Goal: Task Accomplishment & Management: Manage account settings

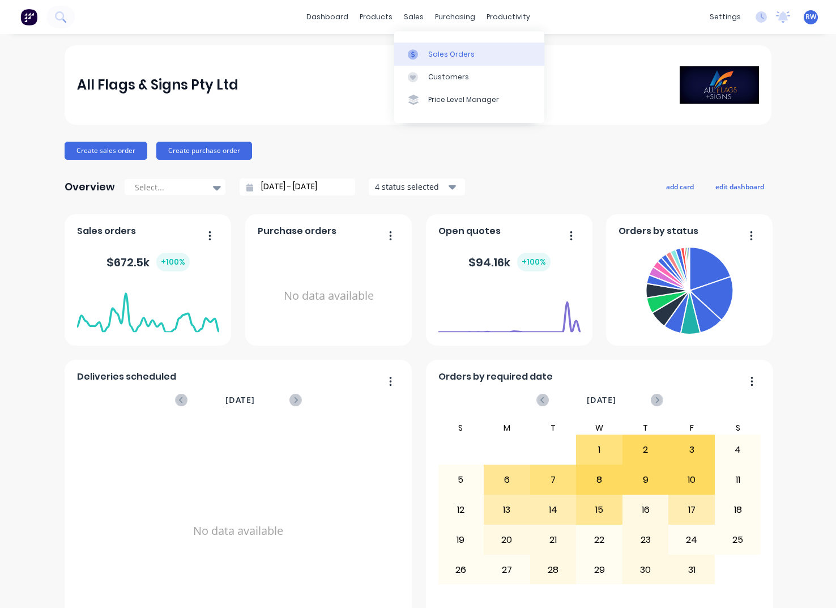
click at [456, 55] on div "Sales Orders" at bounding box center [451, 54] width 46 height 10
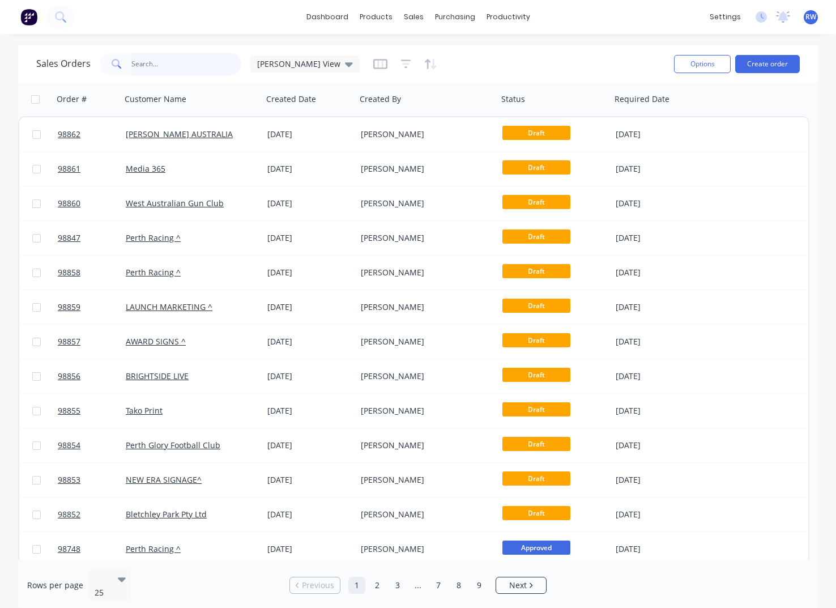
click at [158, 67] on input "text" at bounding box center [186, 64] width 110 height 23
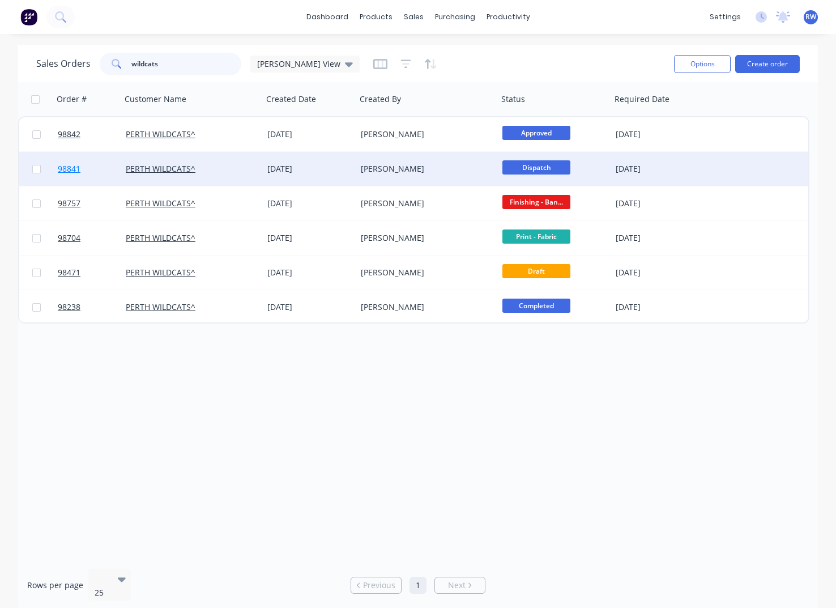
type input "wildcats"
click at [66, 170] on span "98841" at bounding box center [69, 168] width 23 height 11
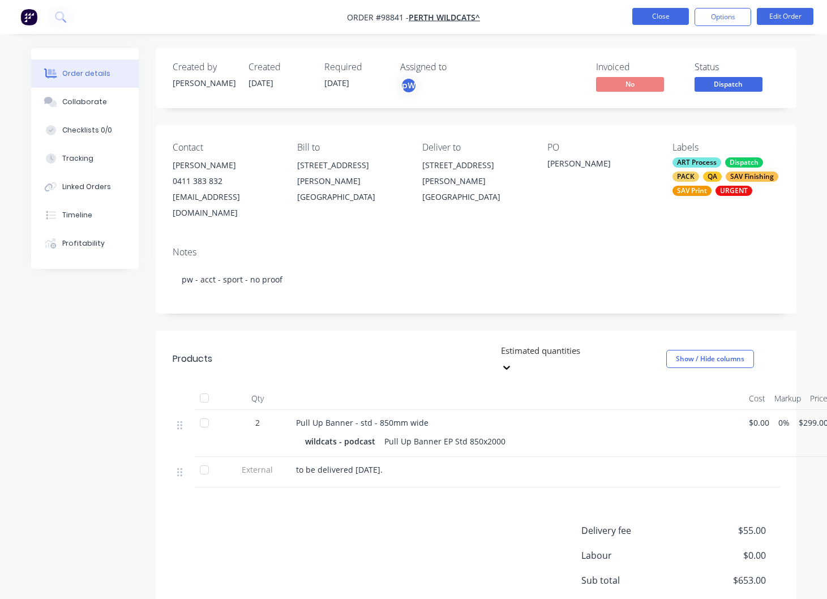
click at [645, 18] on button "Close" at bounding box center [660, 16] width 57 height 17
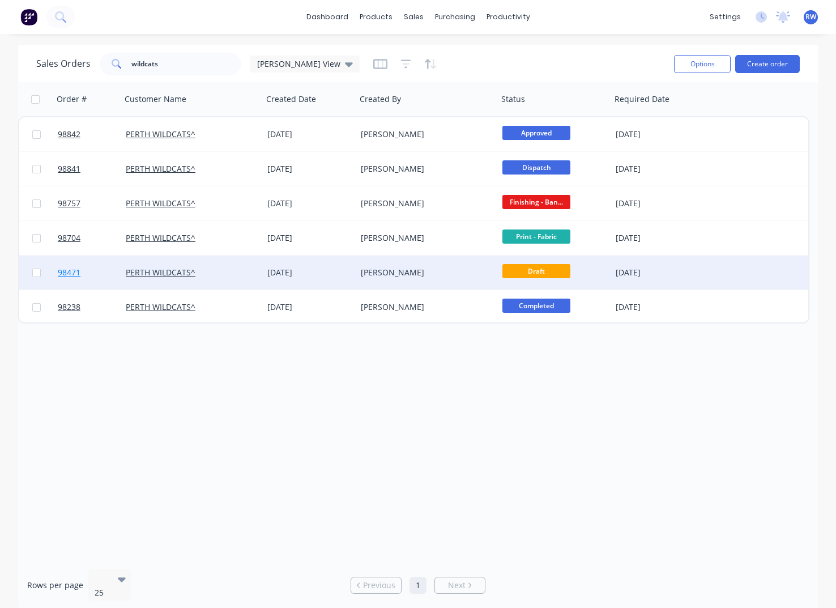
click at [72, 271] on span "98471" at bounding box center [69, 272] width 23 height 11
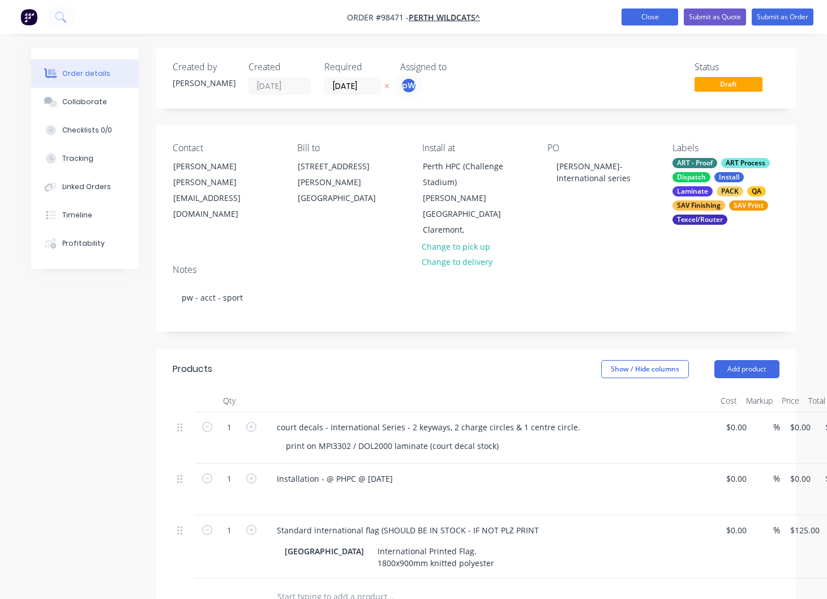
click at [653, 20] on button "Close" at bounding box center [650, 16] width 57 height 17
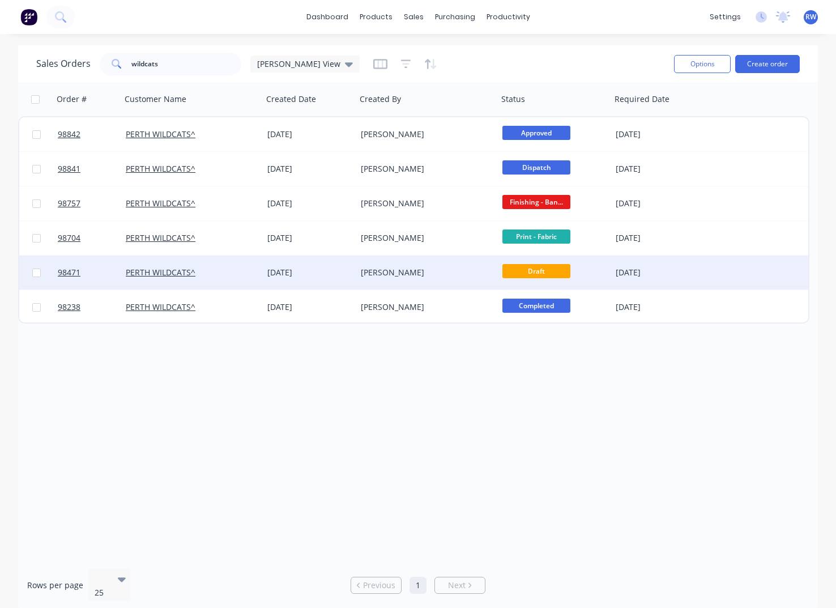
click at [36, 274] on input "checkbox" at bounding box center [36, 272] width 8 height 8
checkbox input "true"
click at [691, 65] on button "Options" at bounding box center [702, 64] width 57 height 18
click at [639, 118] on div "Archive" at bounding box center [668, 115] width 104 height 16
